Goal: Find specific page/section: Find specific page/section

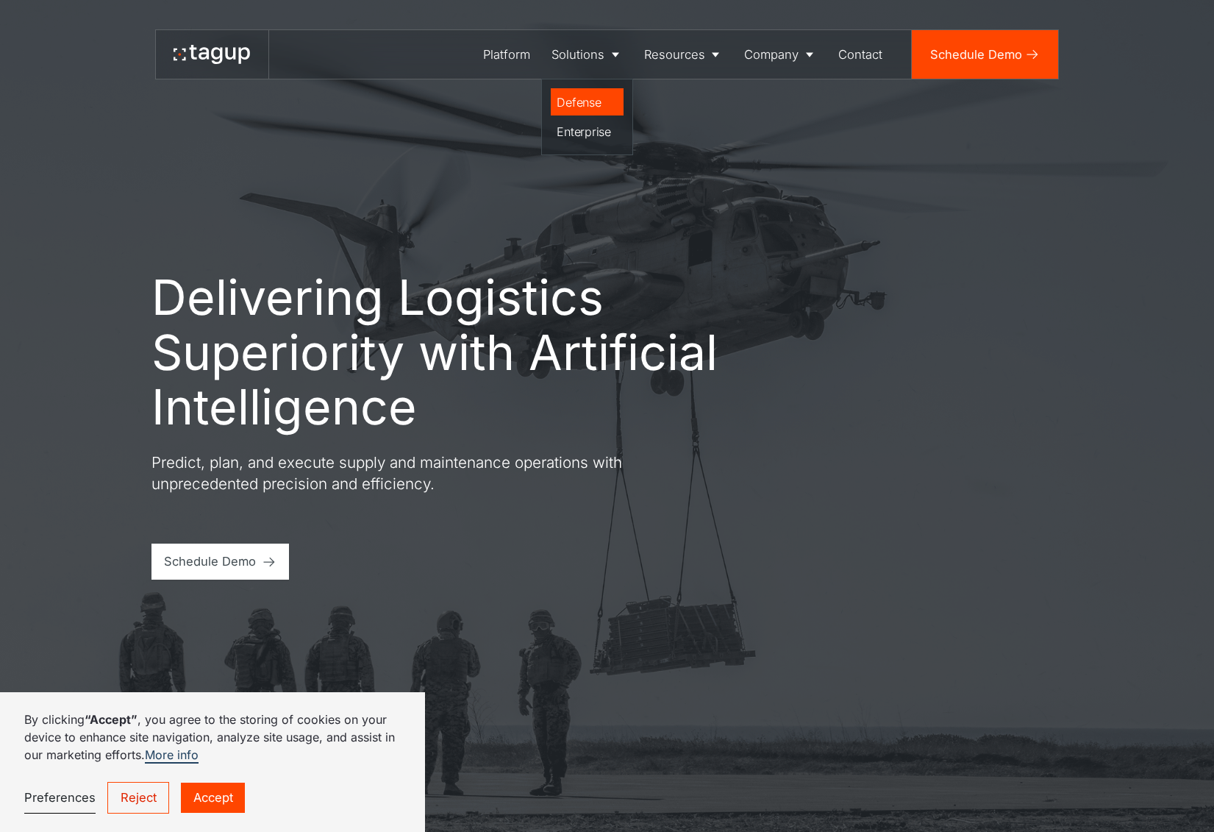
click at [591, 100] on div "Defense" at bounding box center [587, 102] width 60 height 18
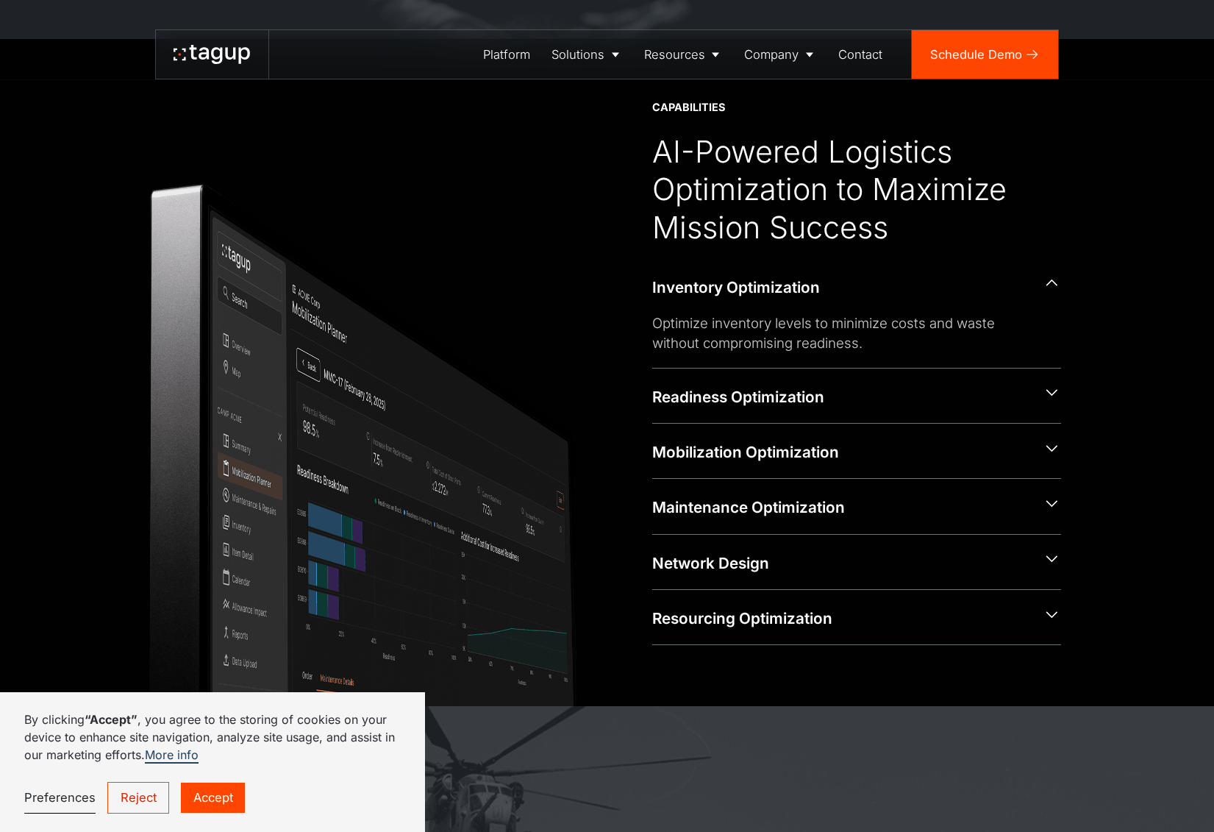
scroll to position [796, 0]
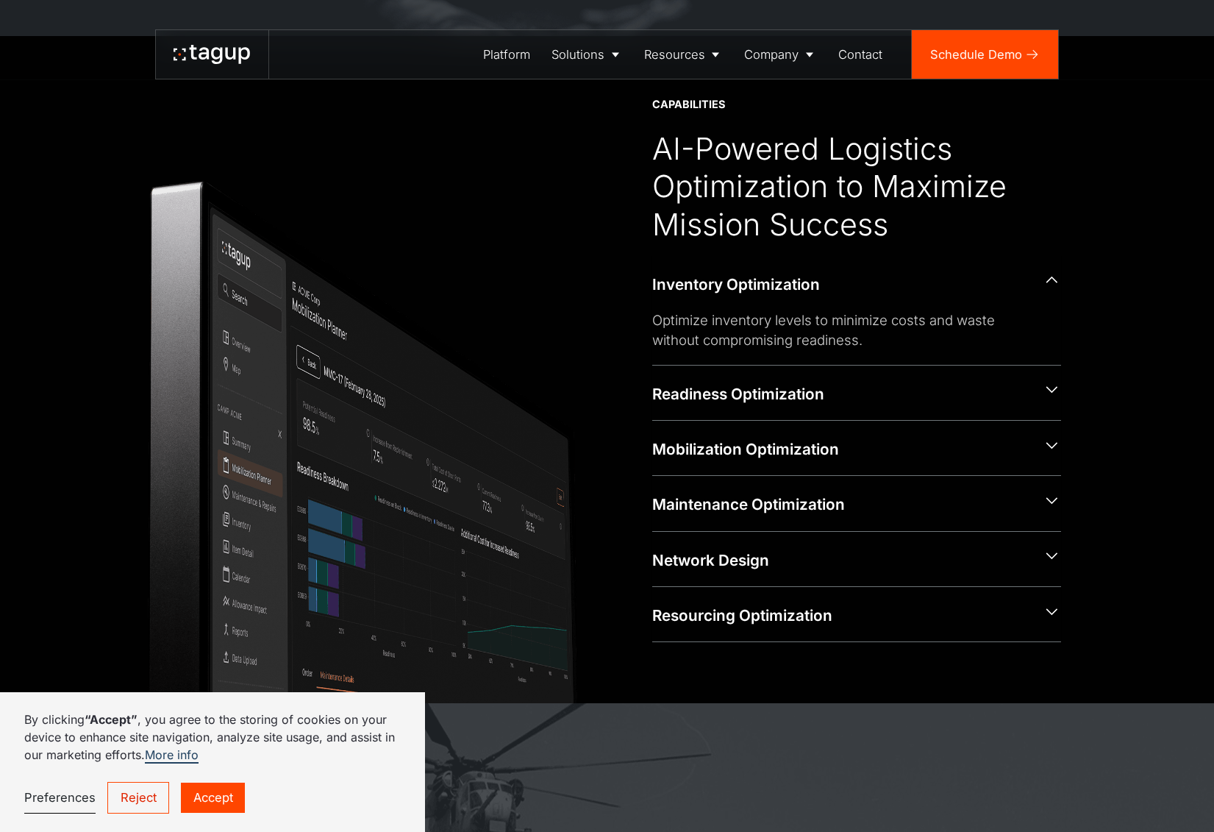
click at [150, 785] on link "Reject" at bounding box center [138, 798] width 62 height 32
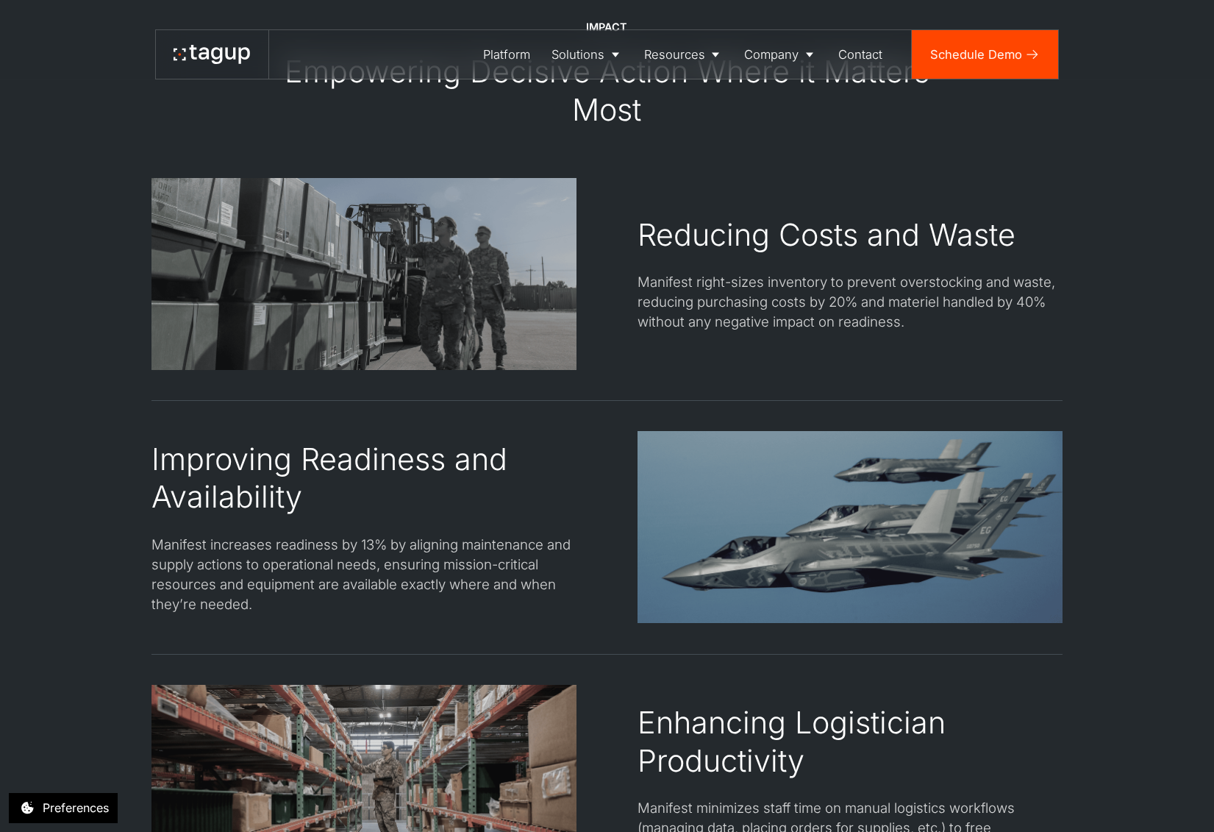
scroll to position [2465, 0]
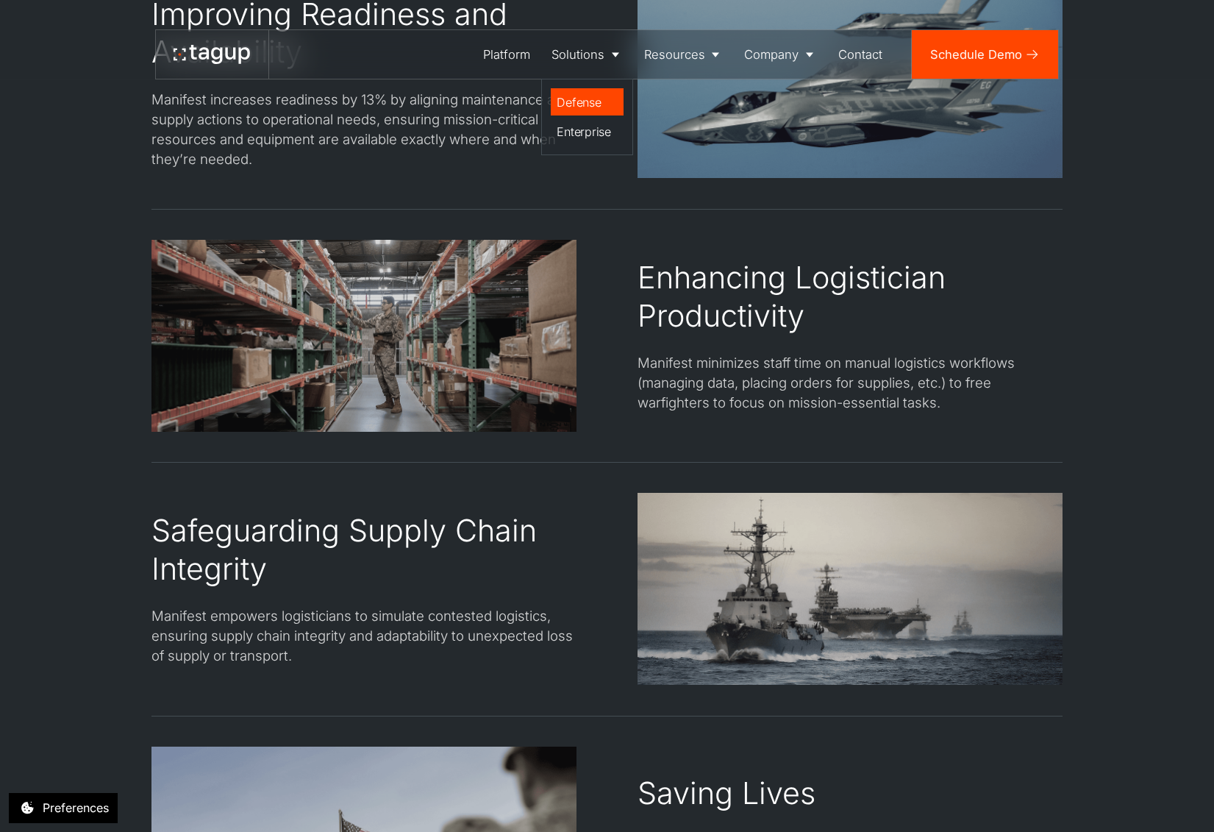
click at [580, 102] on div "Defense" at bounding box center [587, 102] width 60 height 18
